Goal: Task Accomplishment & Management: Manage account settings

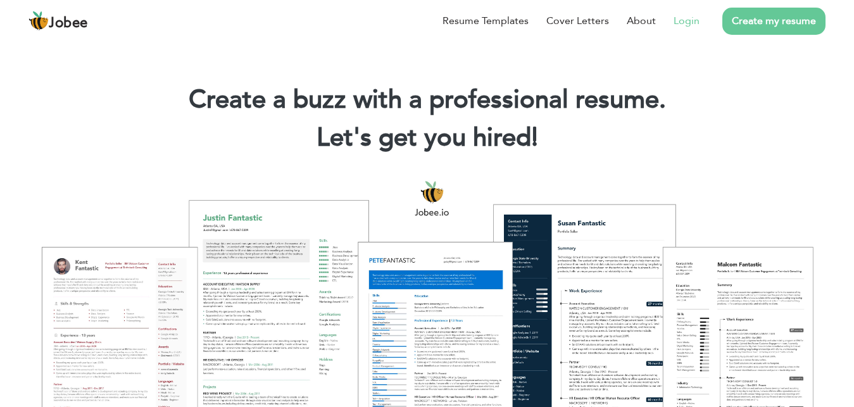
click at [674, 16] on link "Login" at bounding box center [687, 20] width 26 height 15
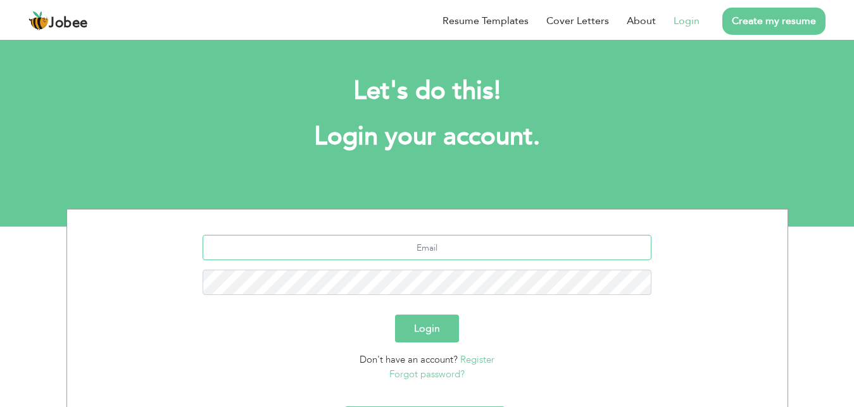
click at [456, 242] on input "text" at bounding box center [427, 247] width 449 height 25
click at [414, 248] on input "text" at bounding box center [427, 247] width 449 height 25
click at [655, 218] on section "Login Don't have an account? Register Forgot password?" at bounding box center [428, 306] width 702 height 192
click at [517, 246] on input "text" at bounding box center [427, 247] width 449 height 25
type input "akhterhassan582@gmail.com"
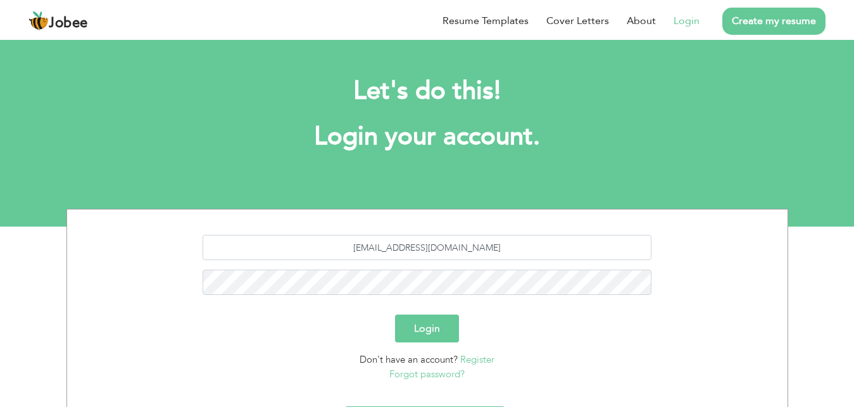
click at [441, 326] on button "Login" at bounding box center [427, 329] width 64 height 28
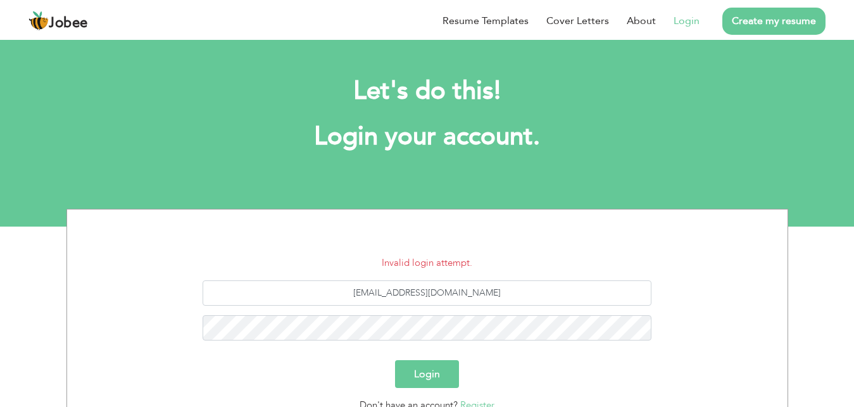
click at [437, 379] on button "Login" at bounding box center [427, 374] width 64 height 28
click at [419, 370] on button "Login" at bounding box center [427, 374] width 64 height 28
click at [392, 294] on input "[EMAIL_ADDRESS][DOMAIN_NAME]" at bounding box center [427, 293] width 449 height 25
type input "[EMAIL_ADDRESS][DOMAIN_NAME]"
click at [341, 362] on div "Login" at bounding box center [428, 374] width 702 height 28
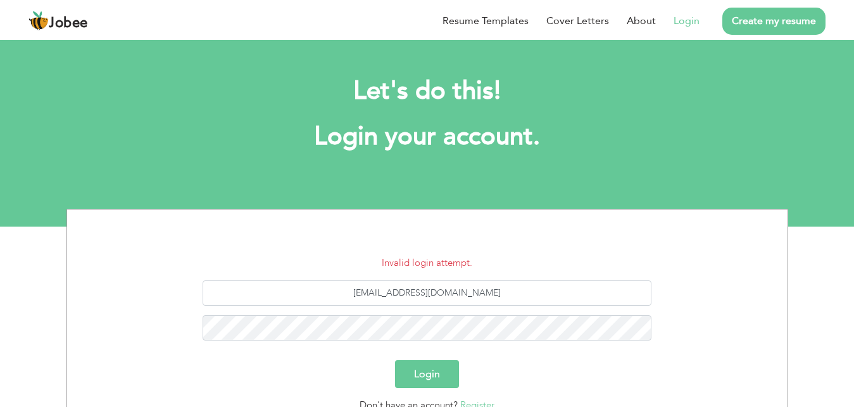
click at [425, 379] on button "Login" at bounding box center [427, 374] width 64 height 28
